Goal: Task Accomplishment & Management: Manage account settings

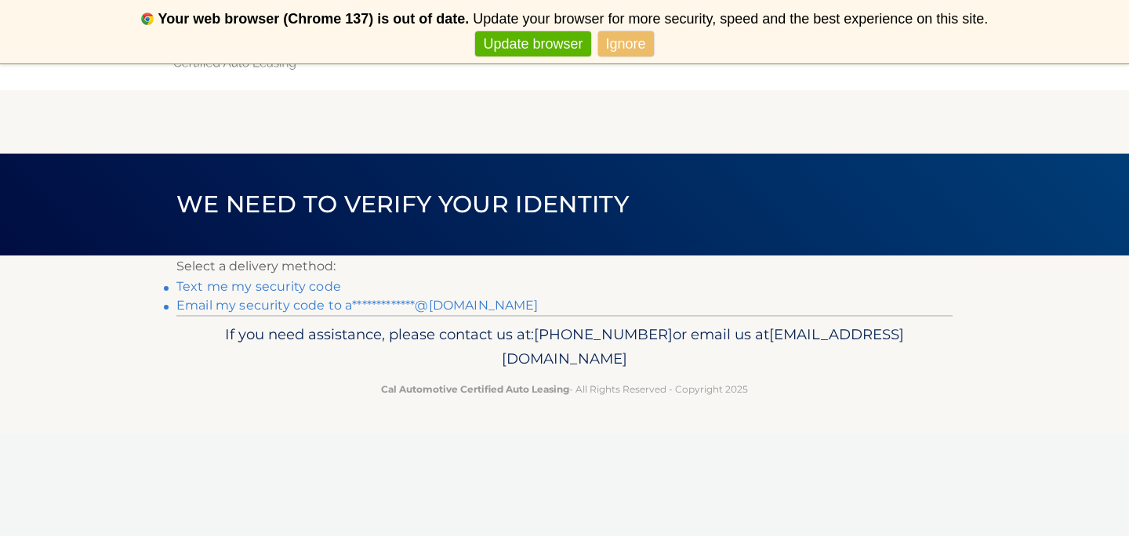
click at [310, 286] on link "Text me my security code" at bounding box center [258, 286] width 165 height 15
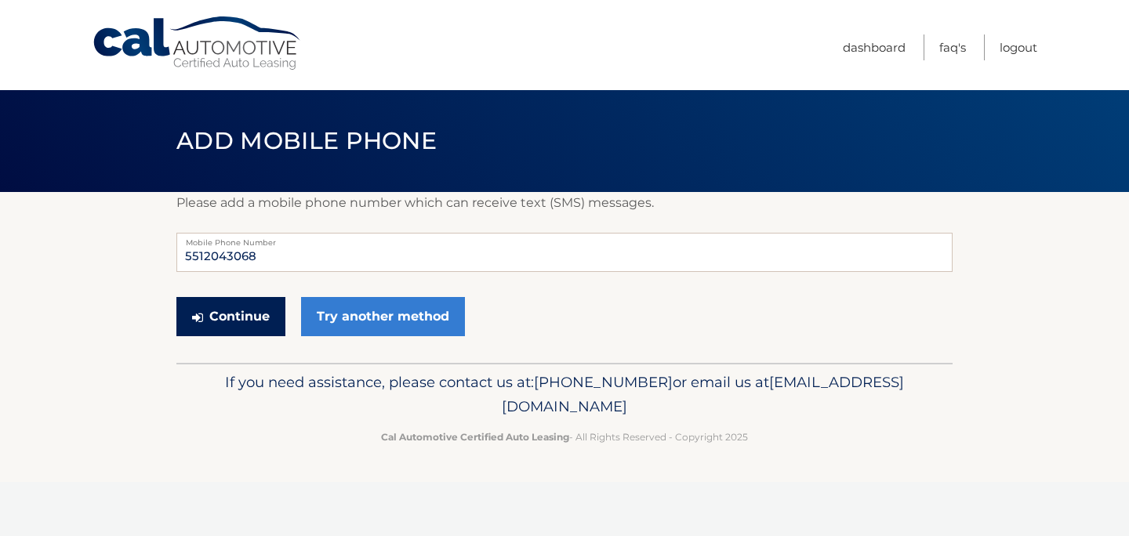
click at [249, 318] on button "Continue" at bounding box center [230, 316] width 109 height 39
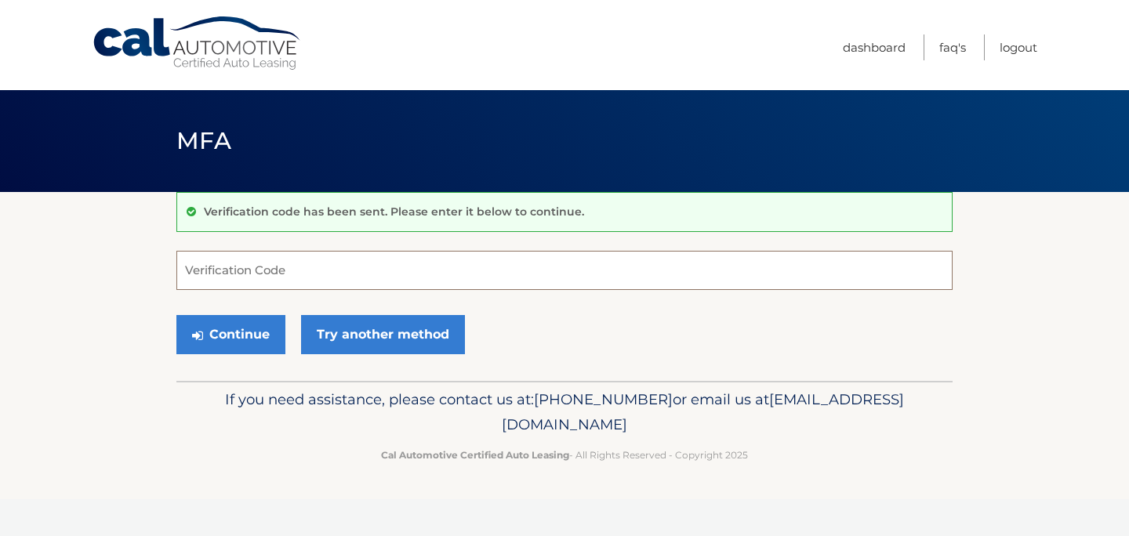
click at [389, 274] on input "Verification Code" at bounding box center [564, 270] width 776 height 39
type input "458488"
click at [248, 332] on button "Continue" at bounding box center [230, 334] width 109 height 39
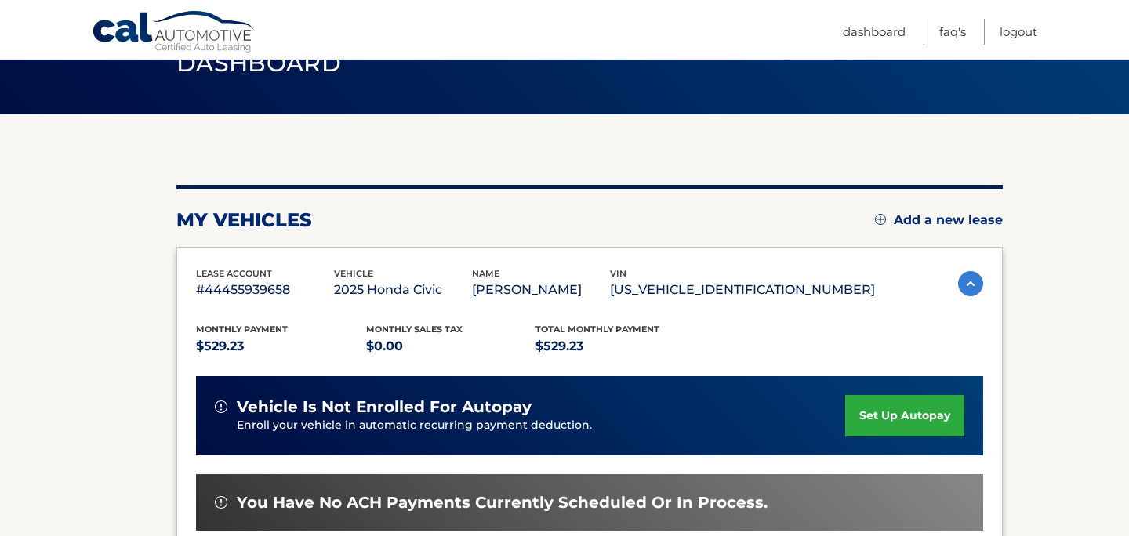
scroll to position [82, 0]
